Goal: Navigation & Orientation: Understand site structure

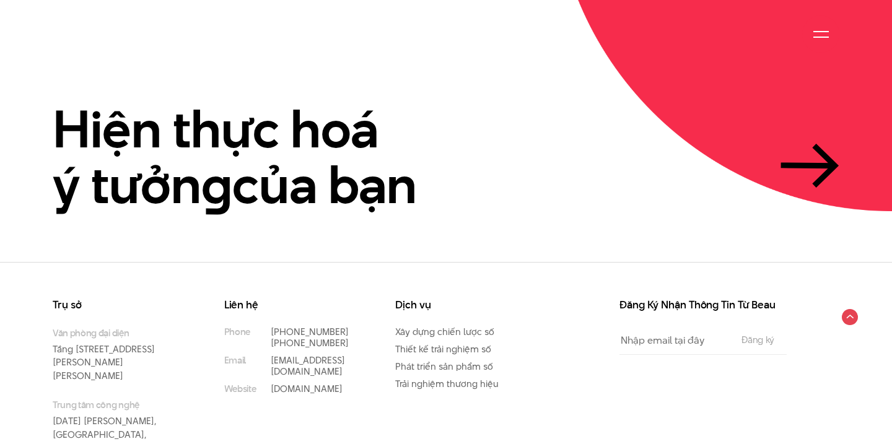
scroll to position [2866, 0]
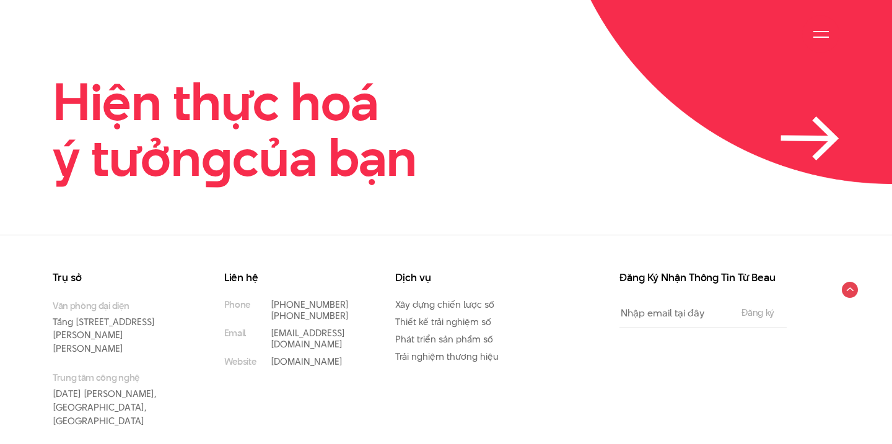
click at [784, 138] on icon at bounding box center [807, 138] width 49 height 1
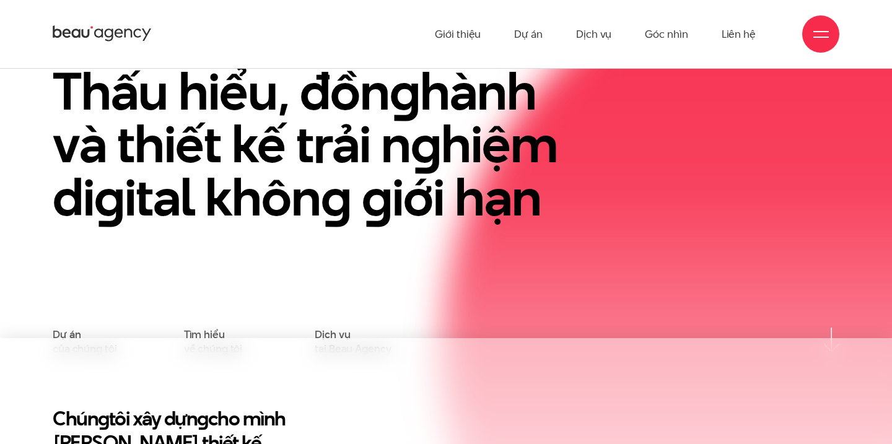
scroll to position [0, 0]
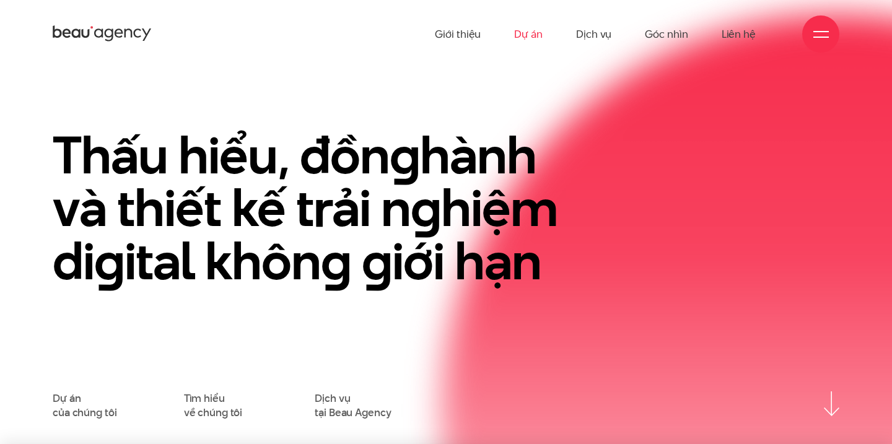
click at [539, 40] on link "Dự án" at bounding box center [528, 34] width 28 height 68
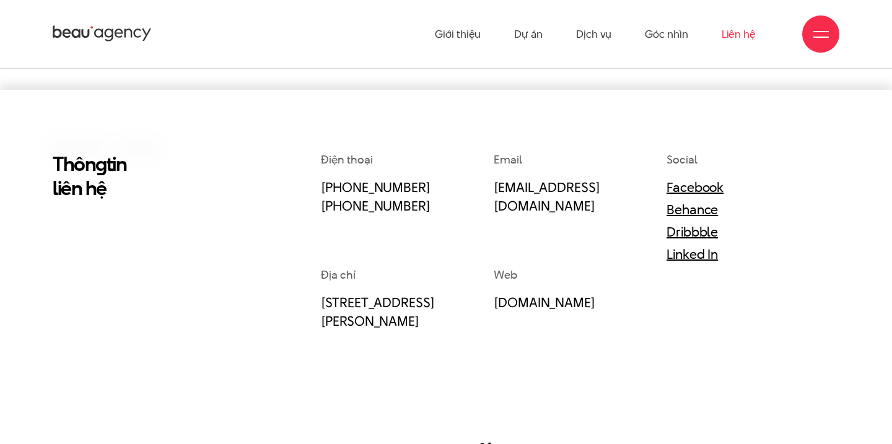
scroll to position [261, 0]
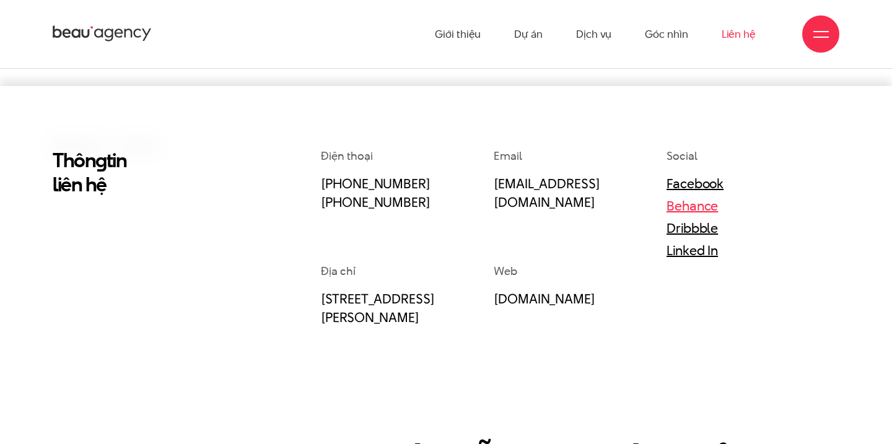
click at [701, 200] on link "Behance" at bounding box center [691, 205] width 51 height 19
click at [227, 336] on div "Thôn g tin liên hệ" at bounding box center [143, 386] width 201 height 476
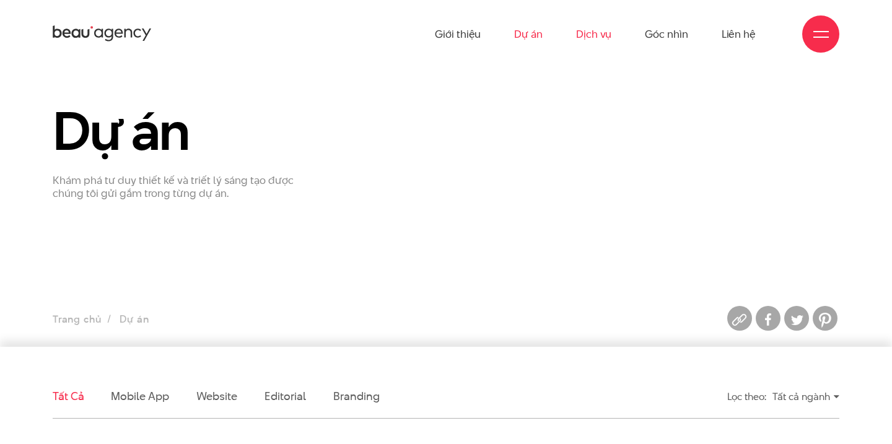
click at [604, 40] on link "Dịch vụ" at bounding box center [593, 34] width 35 height 68
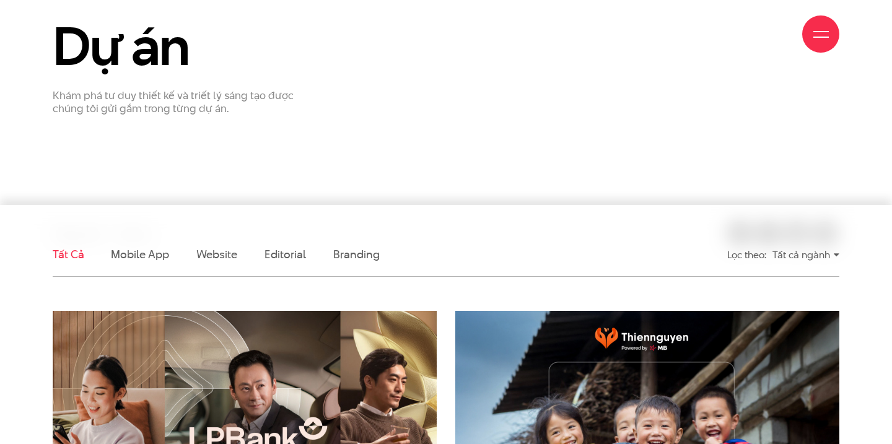
scroll to position [172, 0]
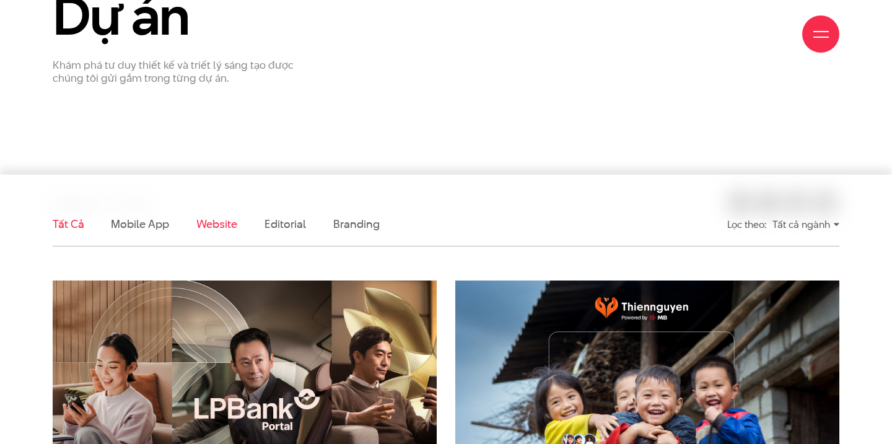
click at [203, 231] on link "Website" at bounding box center [216, 223] width 41 height 15
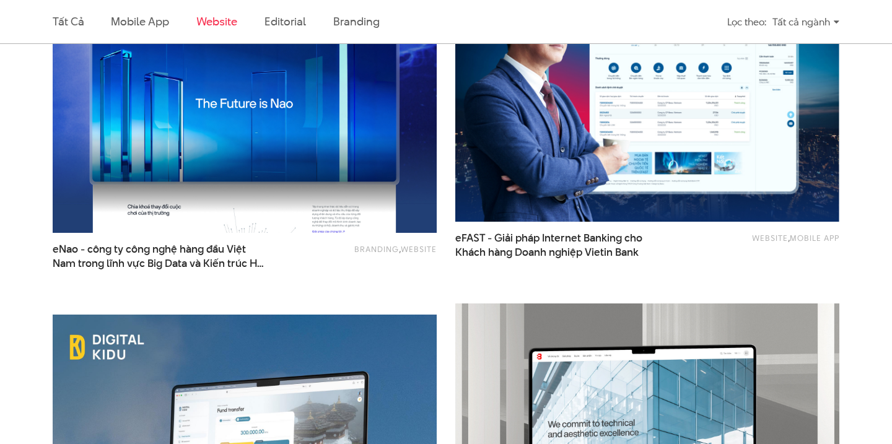
scroll to position [2350, 0]
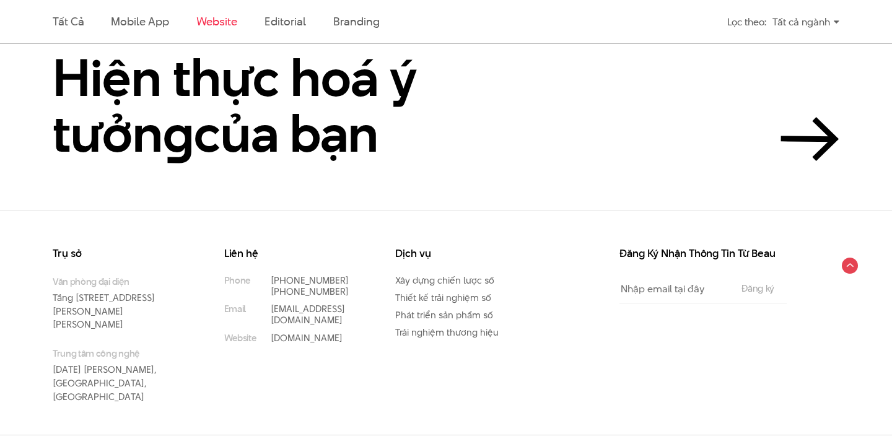
click at [663, 289] on input "Email" at bounding box center [674, 289] width 110 height 28
type input "trhaidang2202@gmail.com"
click at [300, 277] on link "[PHONE_NUMBER]" at bounding box center [310, 280] width 78 height 13
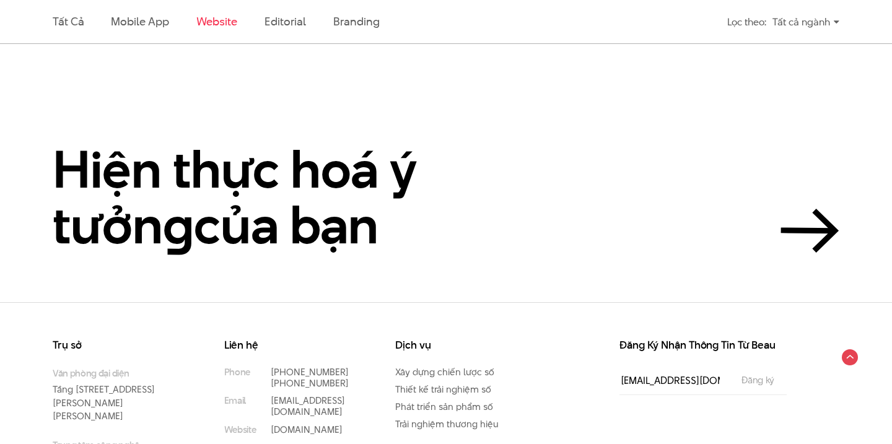
scroll to position [2350, 0]
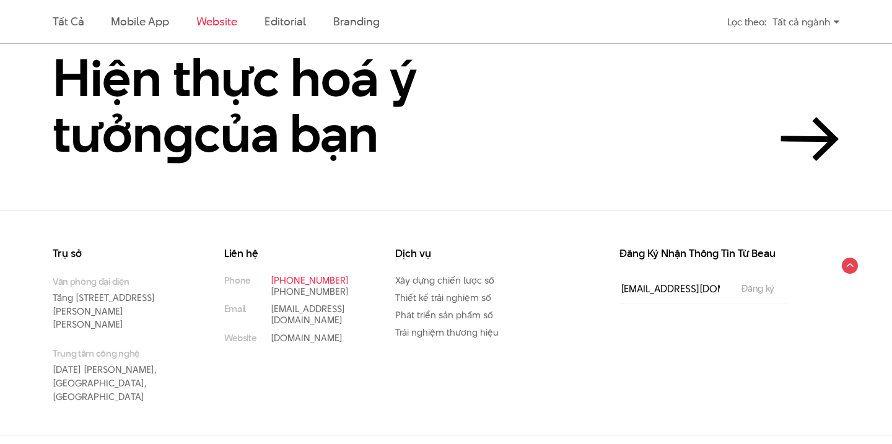
drag, startPoint x: 365, startPoint y: 279, endPoint x: 294, endPoint y: 283, distance: 71.4
click at [294, 283] on div "Liên hệ Phone (+84) 97 531 9889 (+84) 86 929 1771 Email info@beau.vn Website be…" at bounding box center [300, 295] width 153 height 95
copy link "97 531 9889"
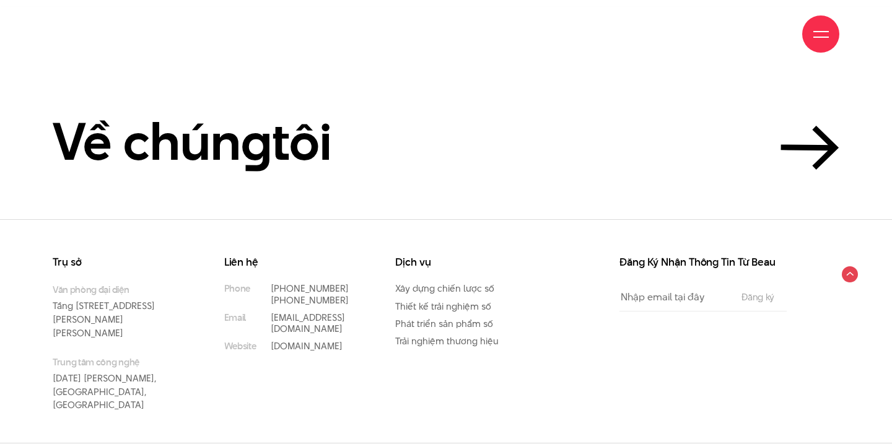
scroll to position [3440, 0]
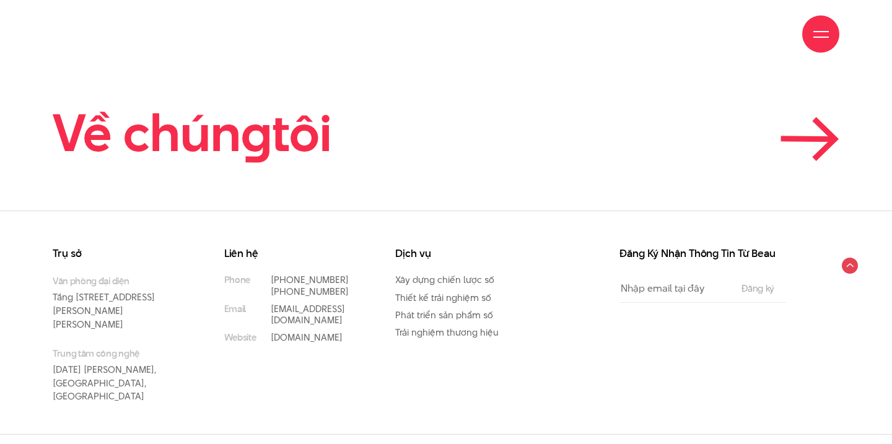
click at [824, 160] on icon at bounding box center [809, 139] width 59 height 44
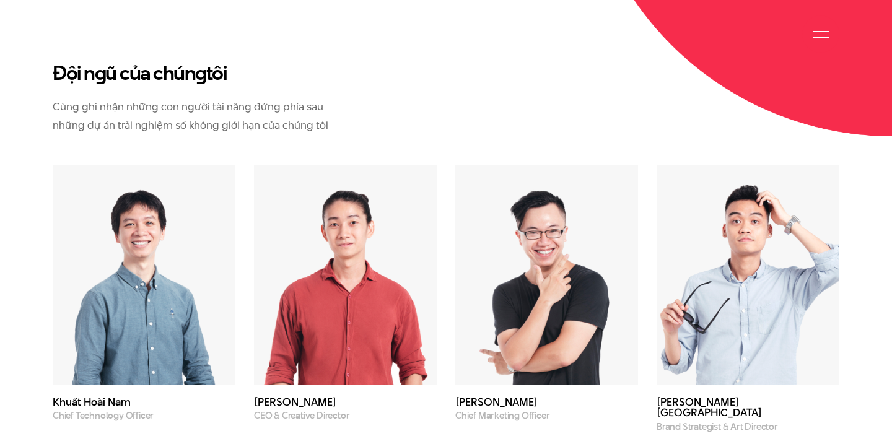
scroll to position [3295, 0]
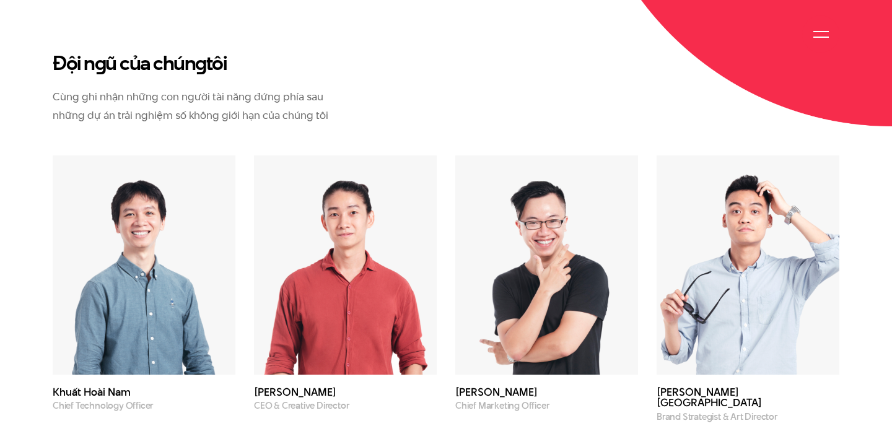
click at [321, 387] on h3 "Phạm Hoàng Hà" at bounding box center [345, 392] width 183 height 11
click at [345, 247] on img at bounding box center [345, 264] width 183 height 219
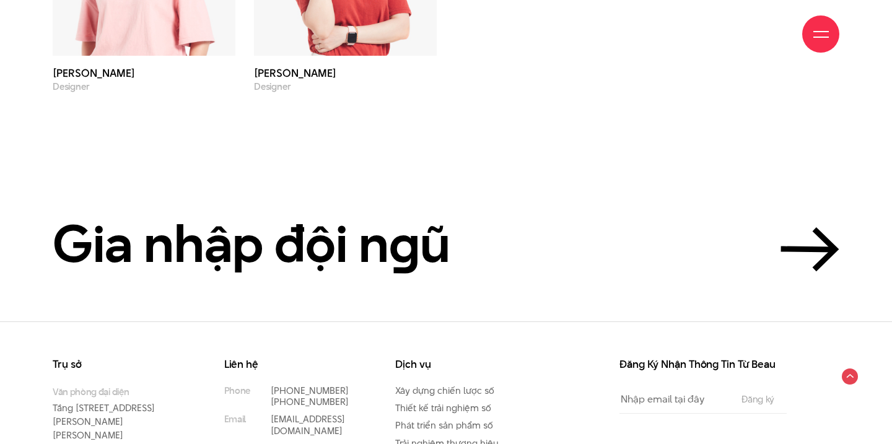
scroll to position [4263, 0]
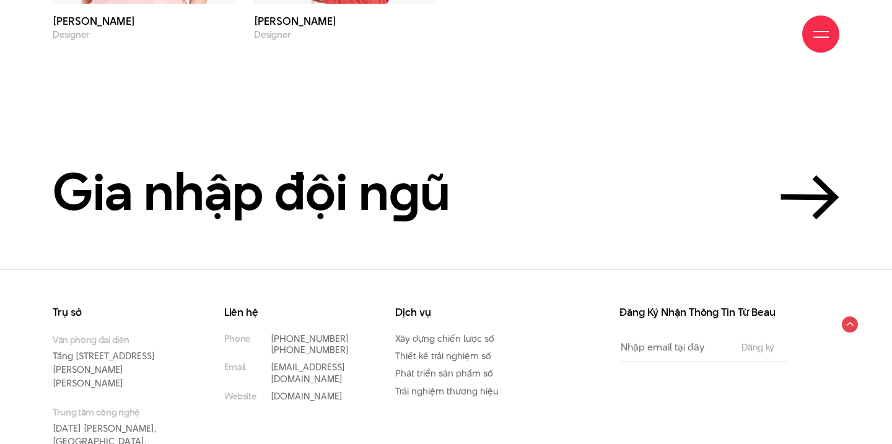
click at [784, 168] on section "Gia nhập đội n g ũ" at bounding box center [446, 154] width 892 height 229
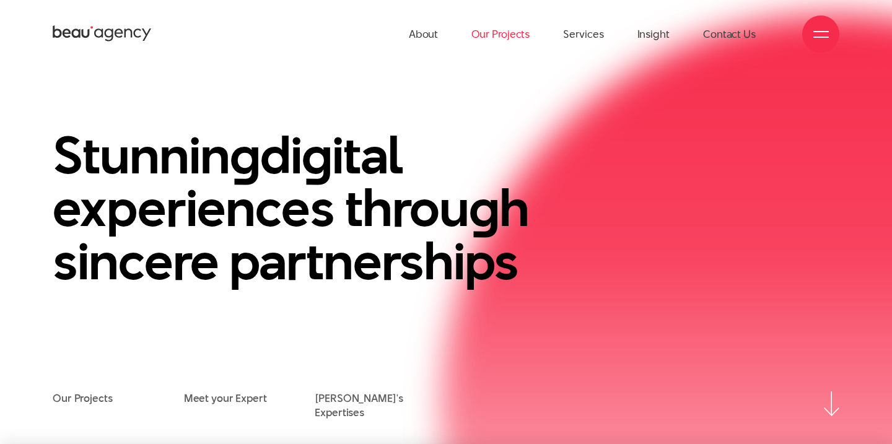
click at [492, 40] on link "Our Projects" at bounding box center [500, 34] width 58 height 68
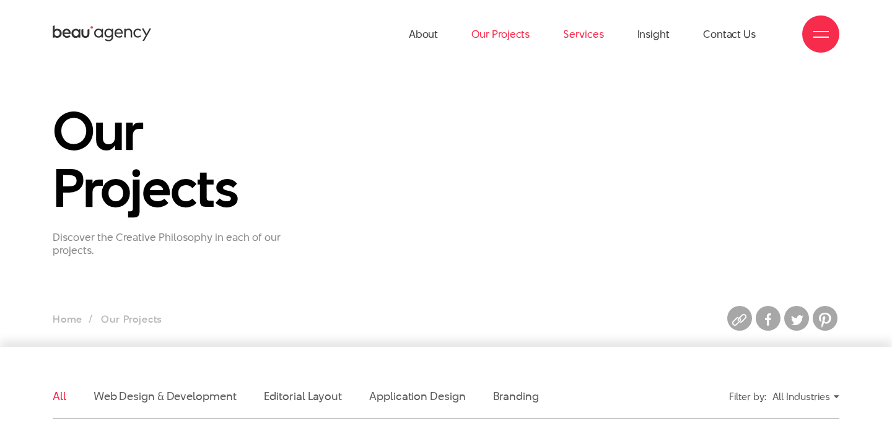
click at [583, 34] on link "Services" at bounding box center [583, 34] width 40 height 68
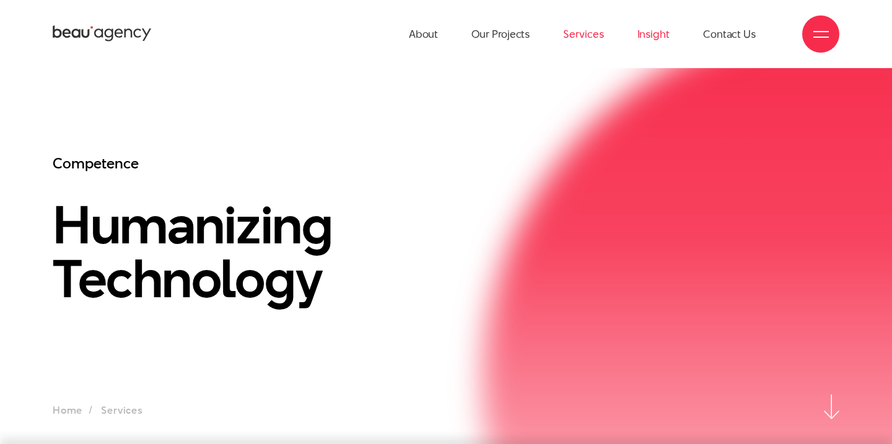
click at [651, 35] on link "Insight" at bounding box center [653, 34] width 32 height 68
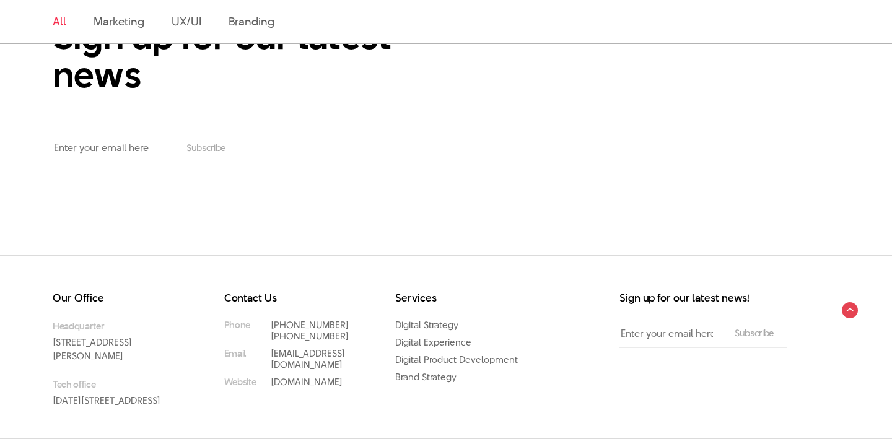
scroll to position [599, 0]
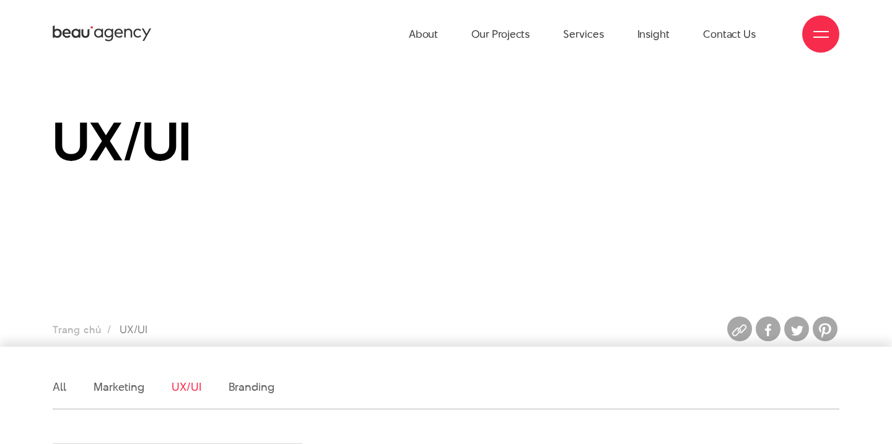
scroll to position [287, 0]
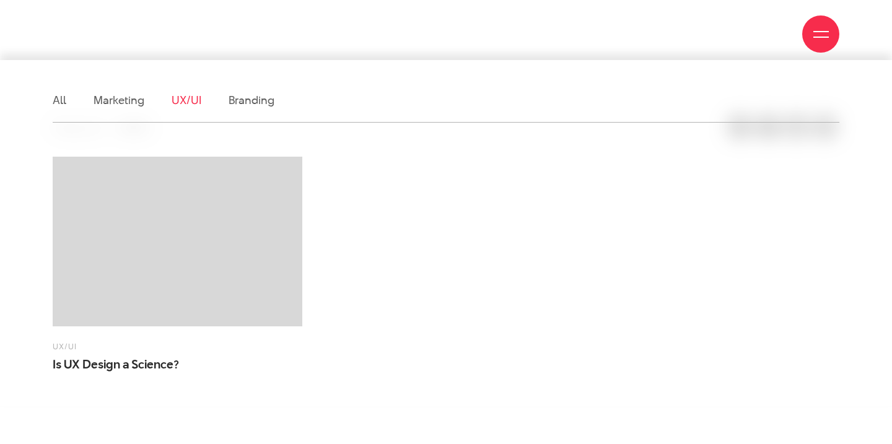
click at [238, 348] on span "UX/UI" at bounding box center [178, 348] width 250 height 16
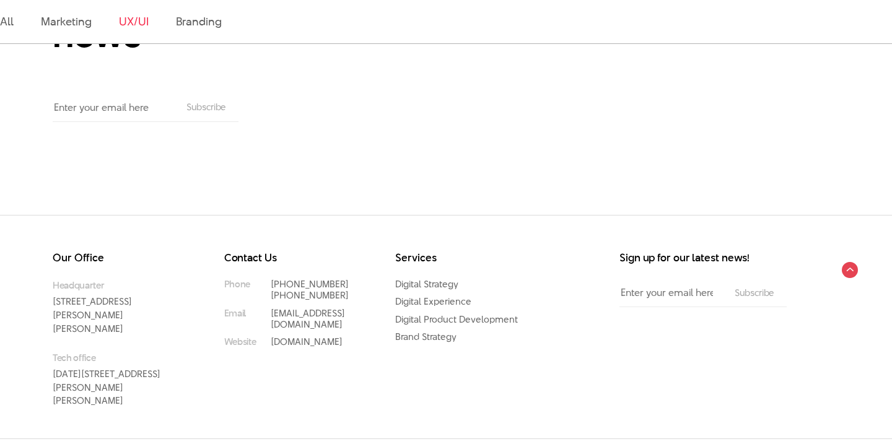
scroll to position [796, 0]
